Goal: Transaction & Acquisition: Purchase product/service

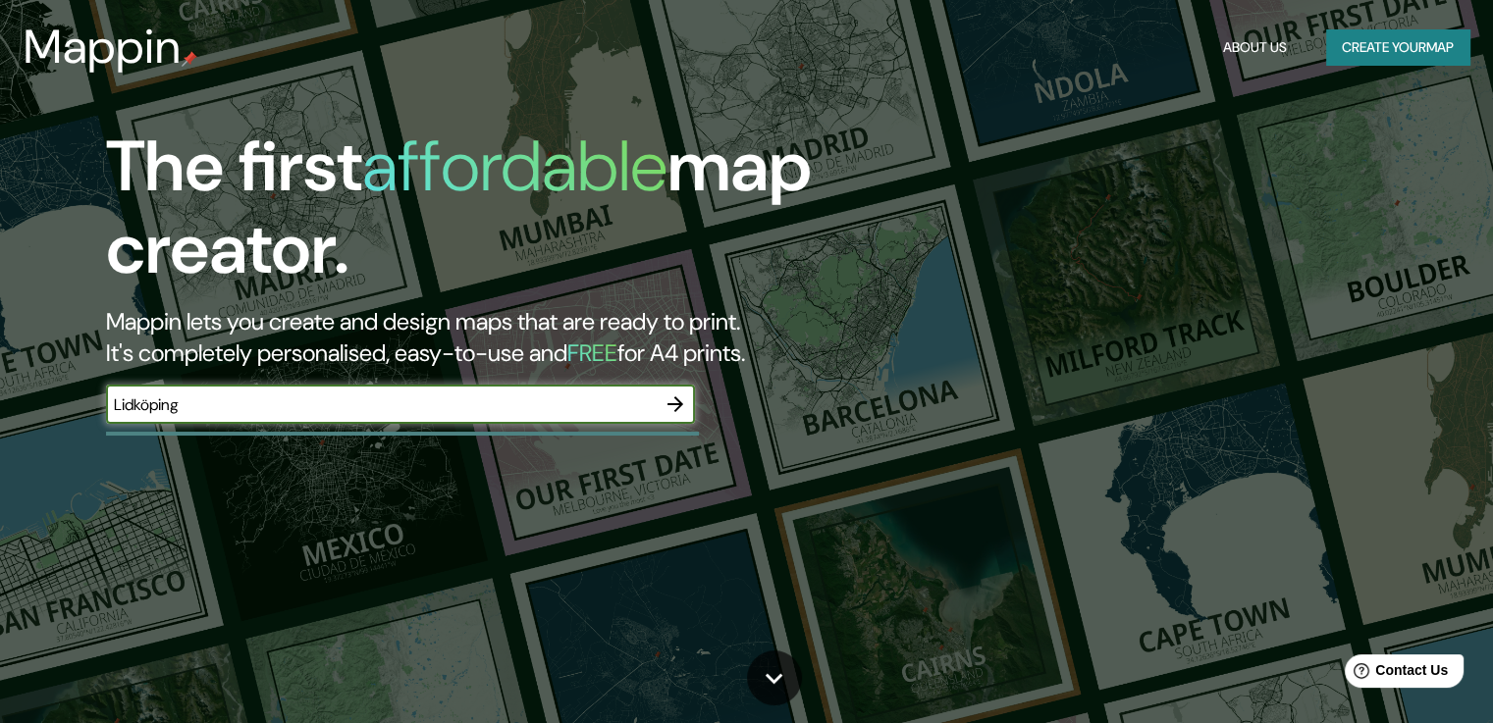
type input "Lidköping"
click at [565, 413] on input "Lidköping" at bounding box center [381, 405] width 550 height 23
click at [665, 403] on icon "button" at bounding box center [675, 405] width 24 height 24
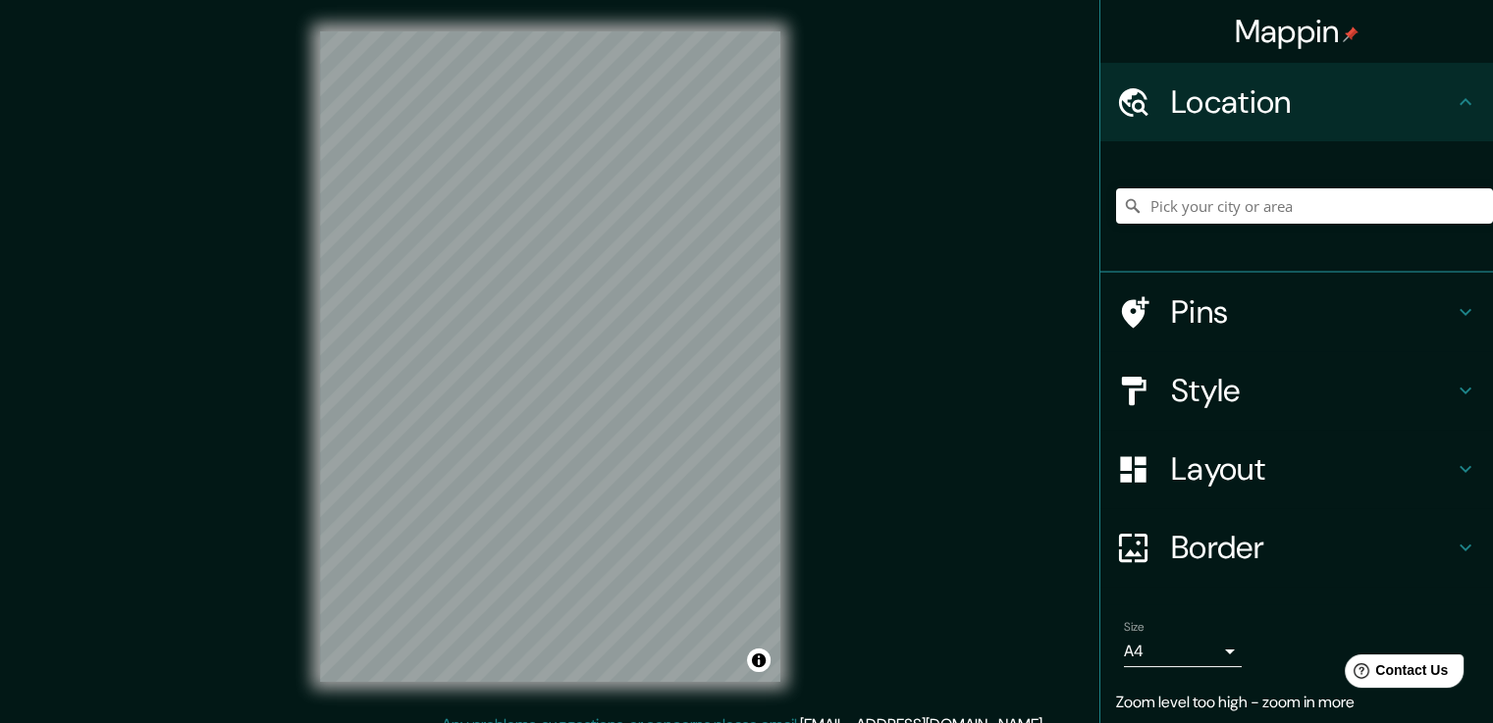
click at [298, 642] on div "© Mapbox © OpenStreetMap Improve this map" at bounding box center [550, 356] width 523 height 713
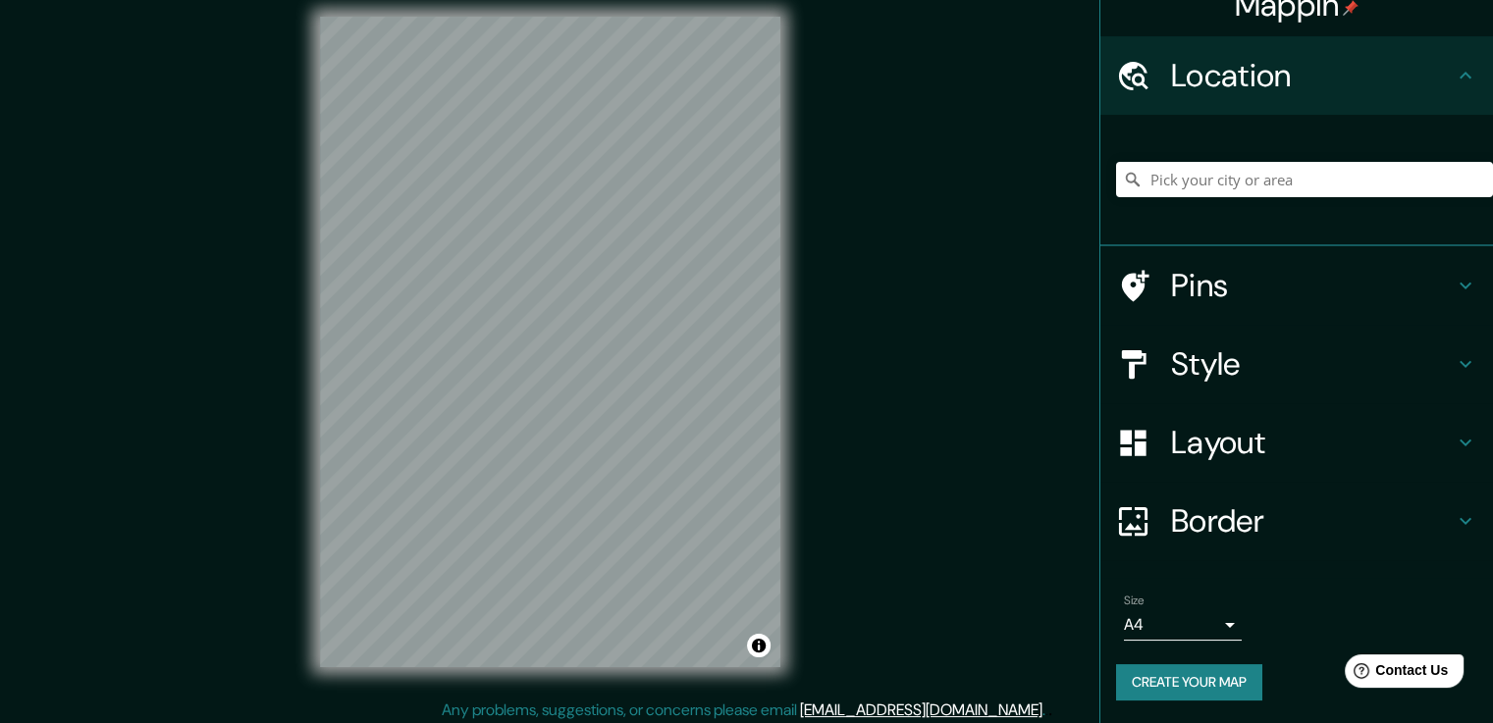
scroll to position [22, 0]
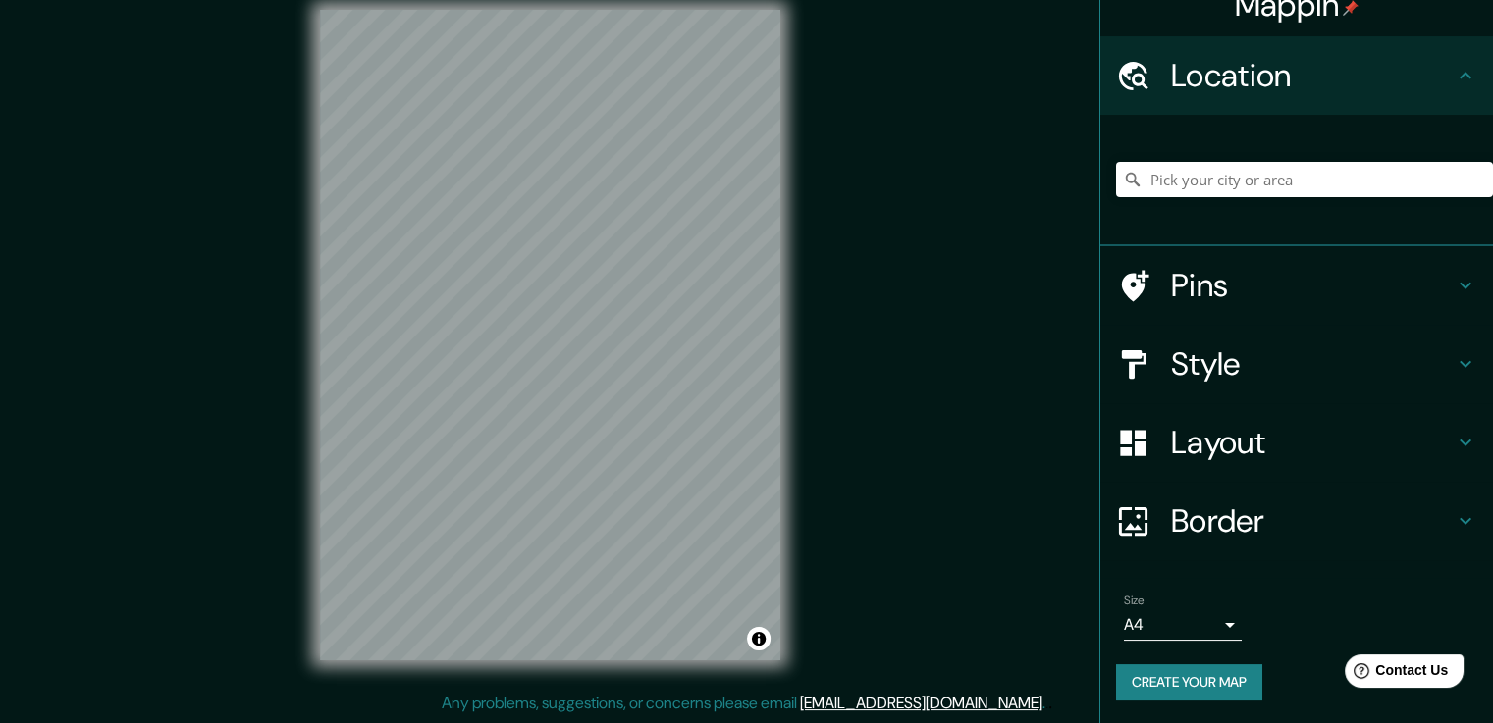
click at [1266, 370] on h4 "Style" at bounding box center [1312, 363] width 283 height 39
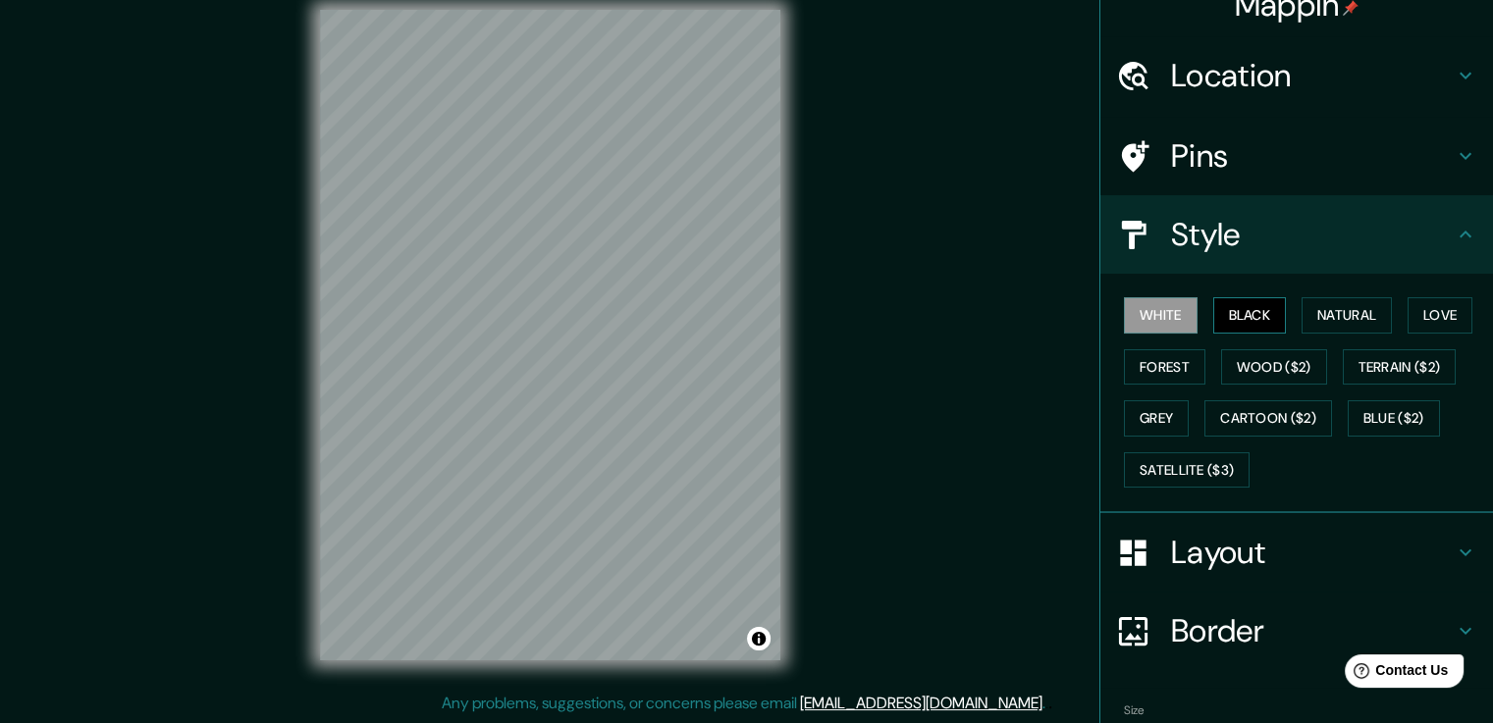
click at [1242, 304] on button "Black" at bounding box center [1250, 315] width 74 height 36
click at [1336, 316] on button "Natural" at bounding box center [1346, 315] width 90 height 36
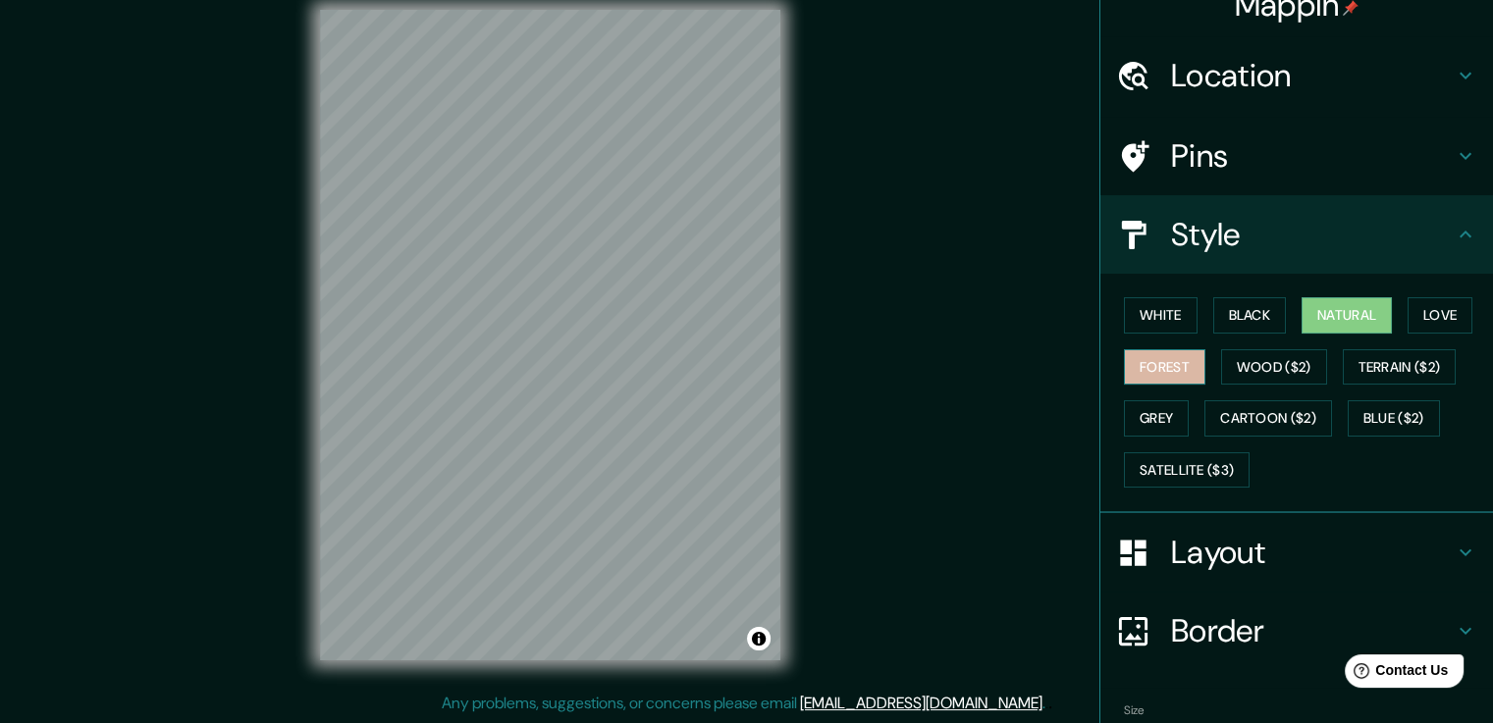
click at [1148, 366] on button "Forest" at bounding box center [1164, 367] width 81 height 36
click at [1161, 423] on button "Grey" at bounding box center [1156, 418] width 65 height 36
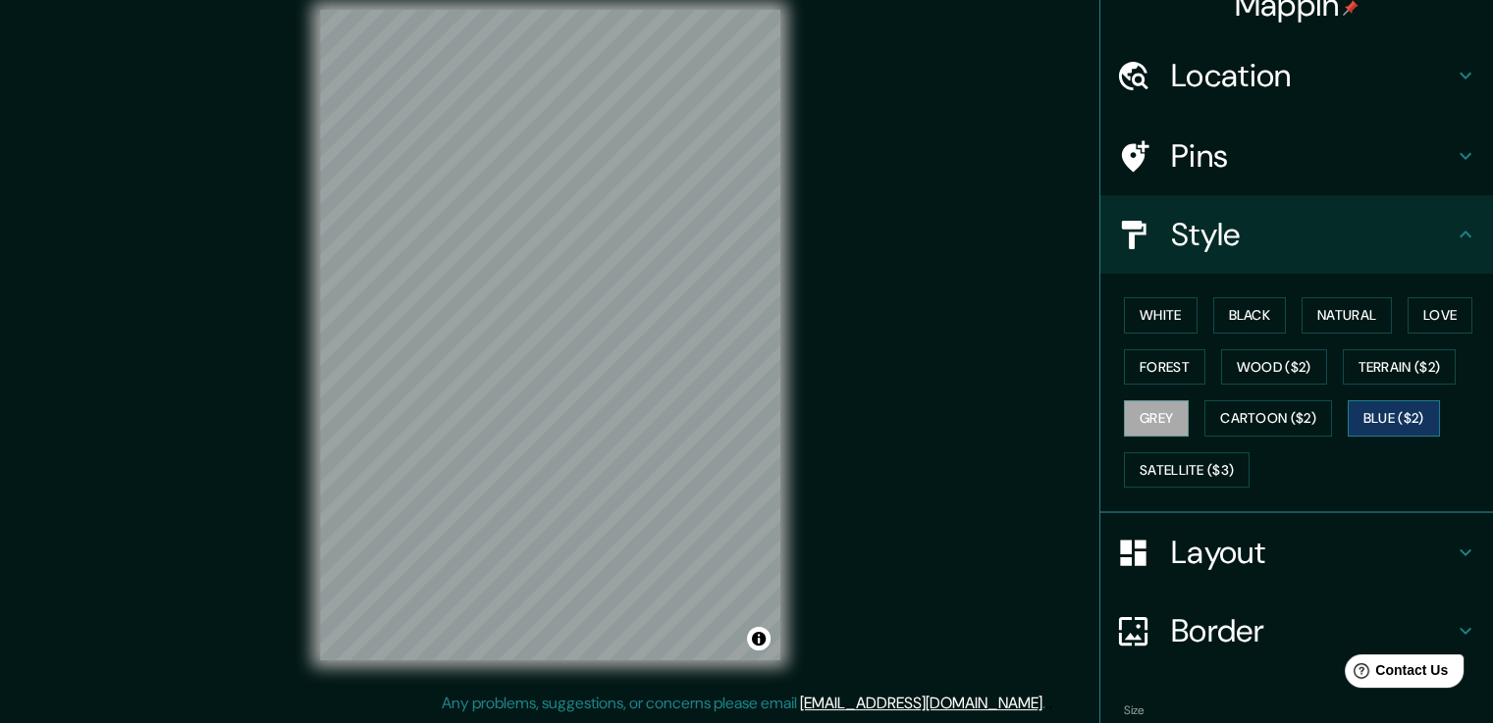
click at [1375, 410] on button "Blue ($2)" at bounding box center [1393, 418] width 92 height 36
click at [1151, 427] on button "Grey" at bounding box center [1156, 418] width 65 height 36
click at [1246, 556] on h4 "Layout" at bounding box center [1312, 552] width 283 height 39
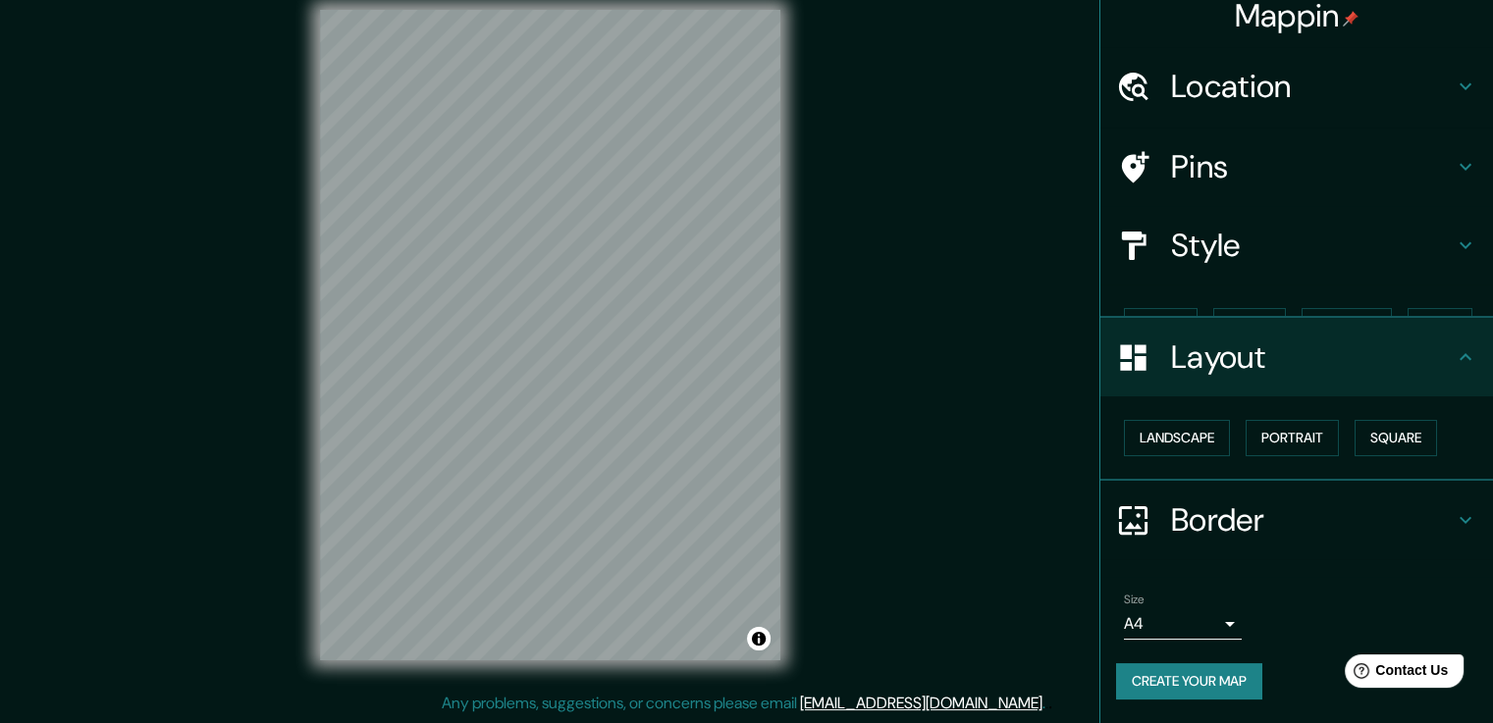
scroll to position [0, 0]
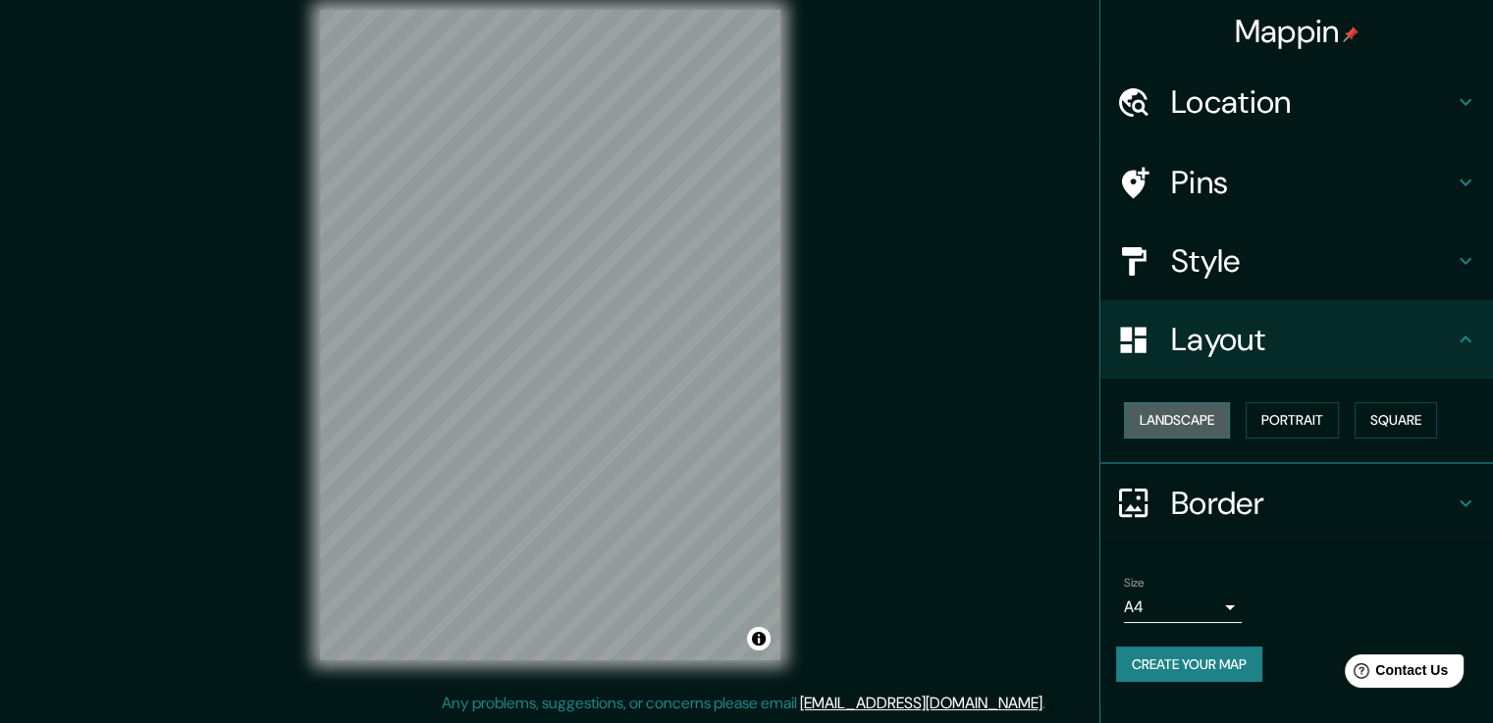
click at [1206, 423] on button "Landscape" at bounding box center [1177, 420] width 106 height 36
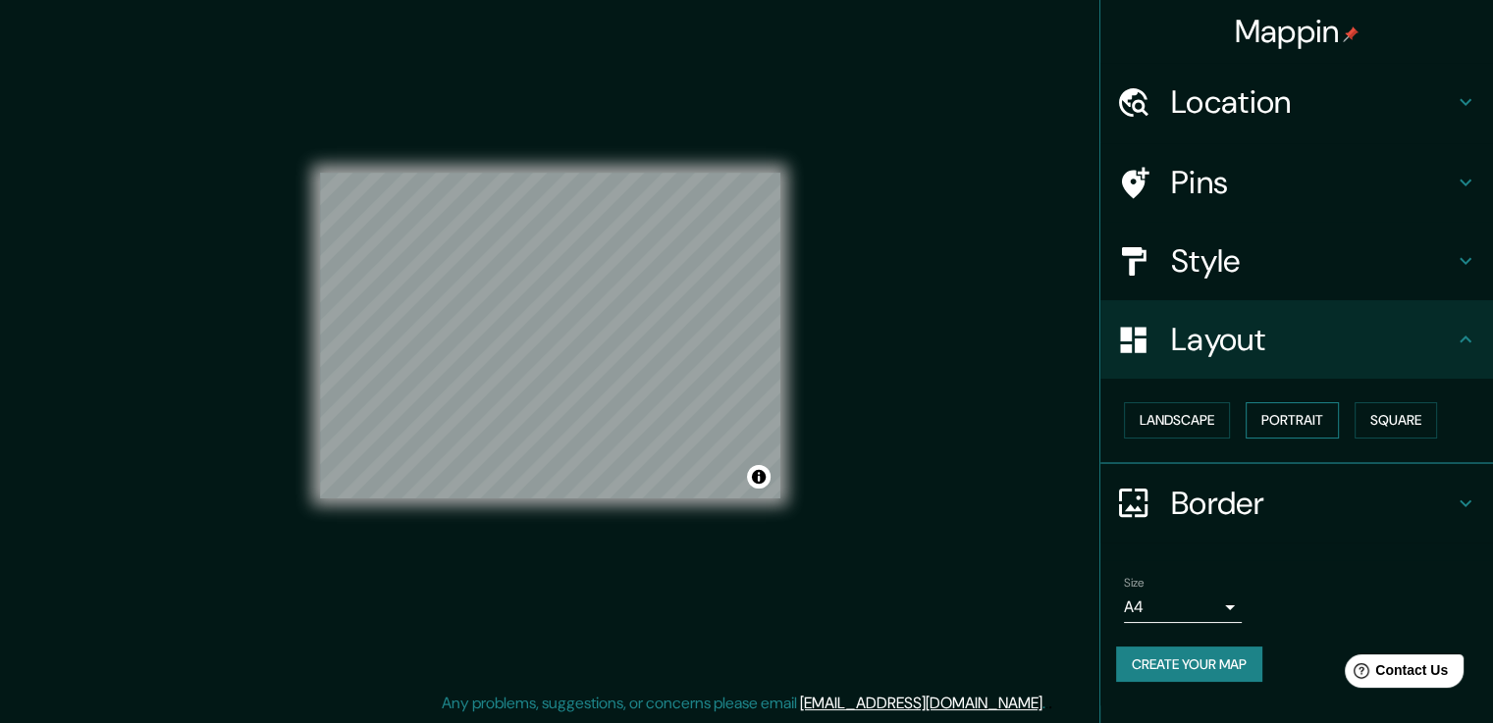
click at [1292, 418] on button "Portrait" at bounding box center [1291, 420] width 93 height 36
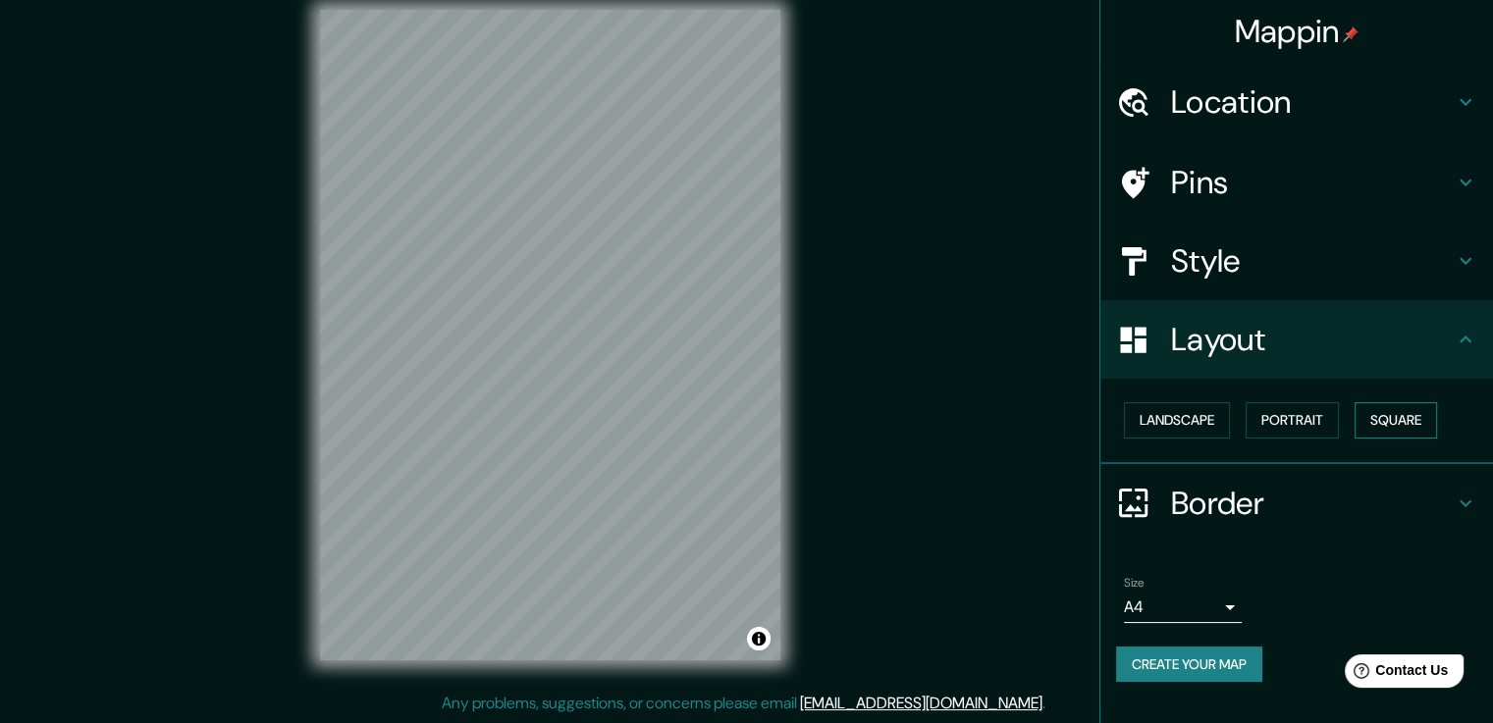
click at [1368, 423] on button "Square" at bounding box center [1395, 420] width 82 height 36
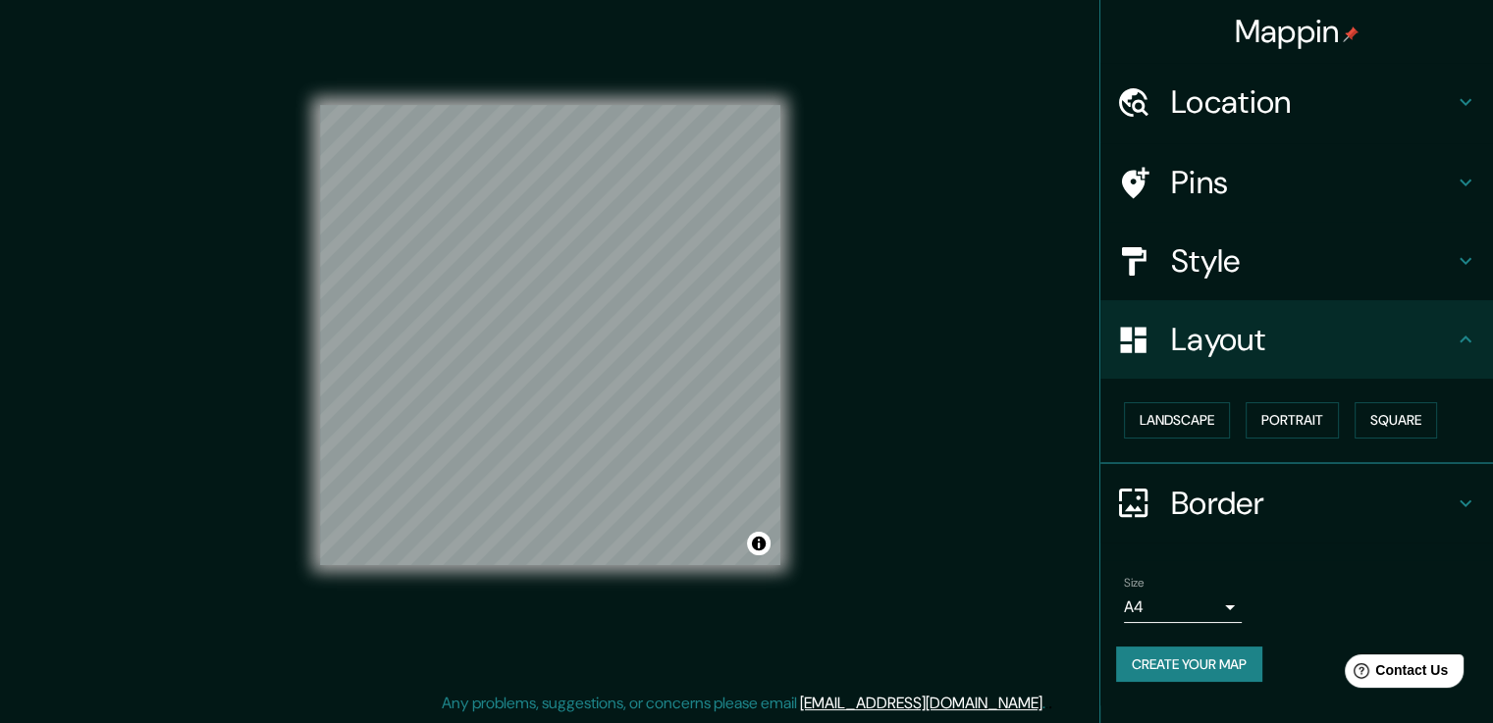
click at [1268, 98] on h4 "Location" at bounding box center [1312, 101] width 283 height 39
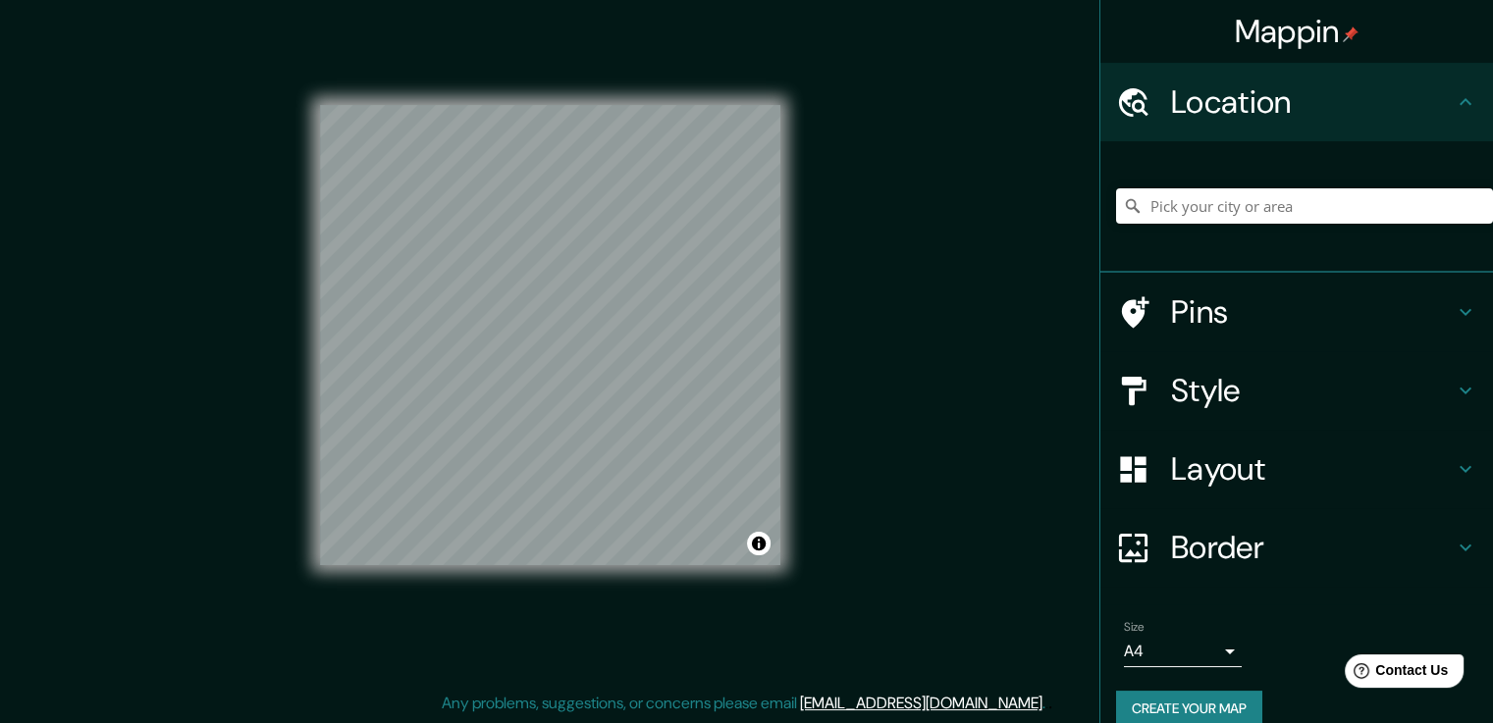
click at [1269, 97] on h4 "Location" at bounding box center [1312, 101] width 283 height 39
click at [1227, 297] on h4 "Pins" at bounding box center [1312, 311] width 283 height 39
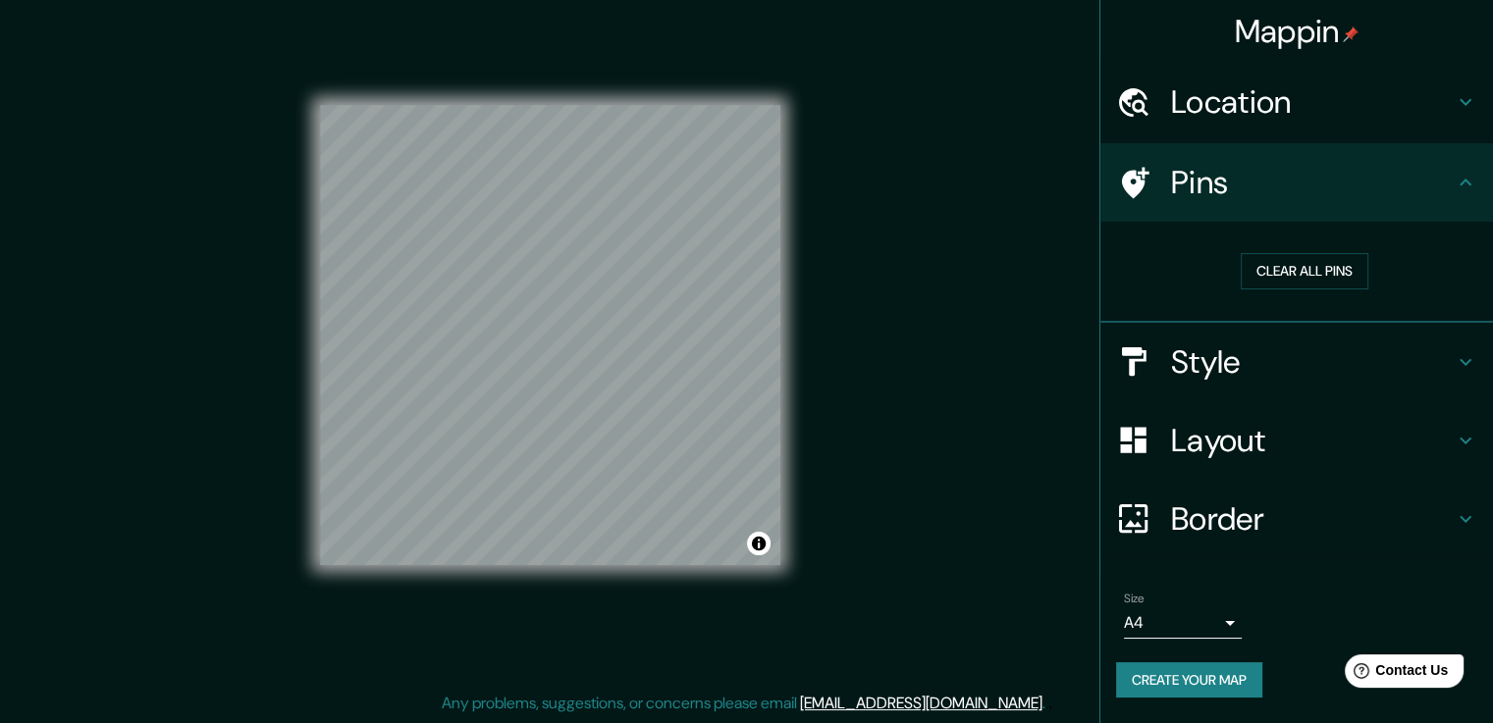
click at [1232, 356] on h4 "Style" at bounding box center [1312, 361] width 283 height 39
